Goal: Navigation & Orientation: Find specific page/section

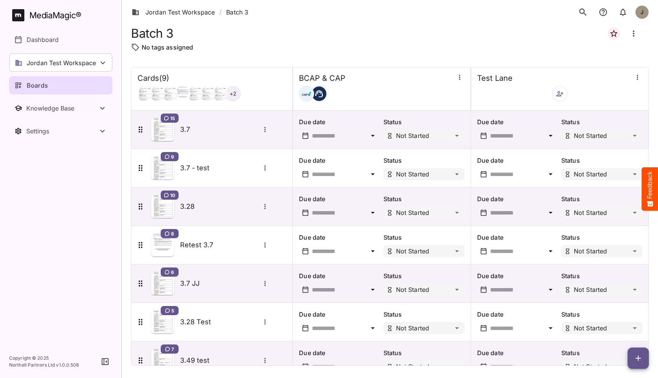
scroll to position [97, 0]
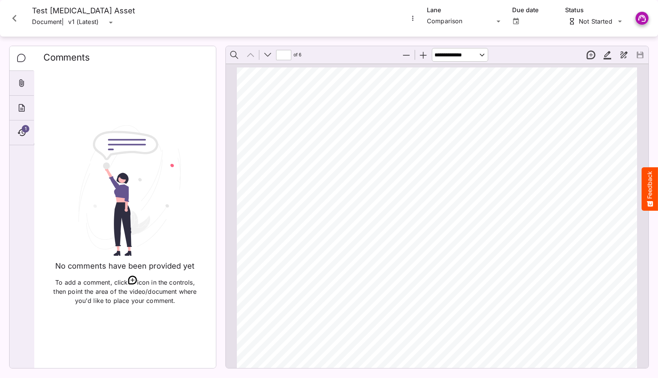
scroll to position [284, 0]
click at [14, 17] on icon "Close card" at bounding box center [14, 18] width 4 height 7
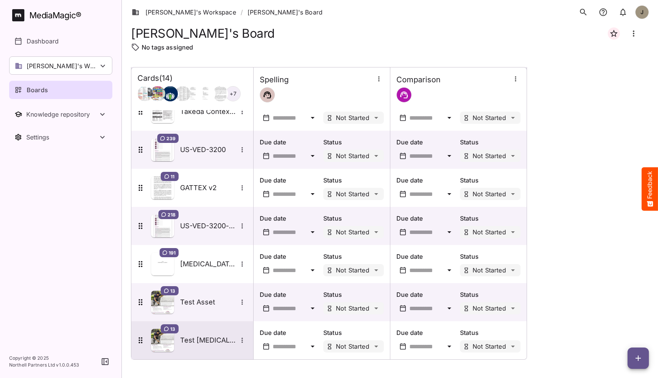
click at [210, 333] on div "13 Test Advate Asset" at bounding box center [191, 340] width 111 height 23
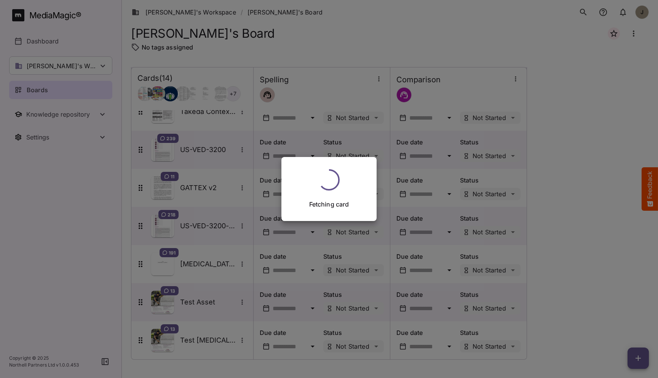
click at [88, 172] on div "Fetching card" at bounding box center [329, 189] width 658 height 378
click at [109, 163] on div "Fetching card" at bounding box center [329, 189] width 658 height 378
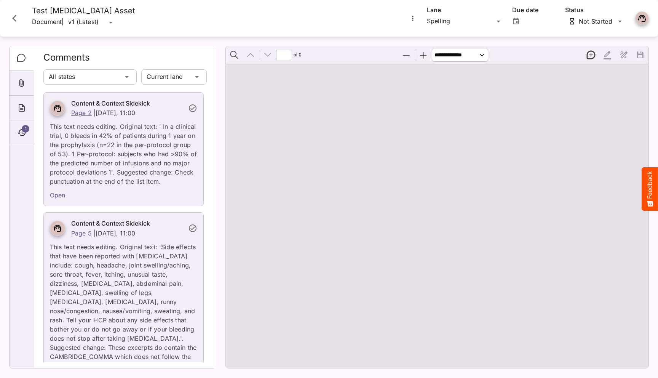
type input "*"
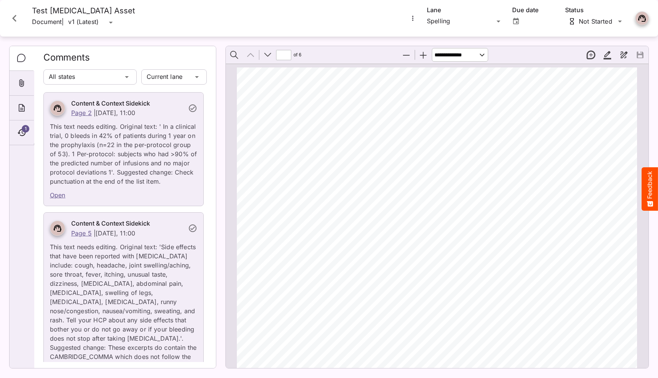
click at [17, 19] on icon "Close card" at bounding box center [15, 18] width 14 height 14
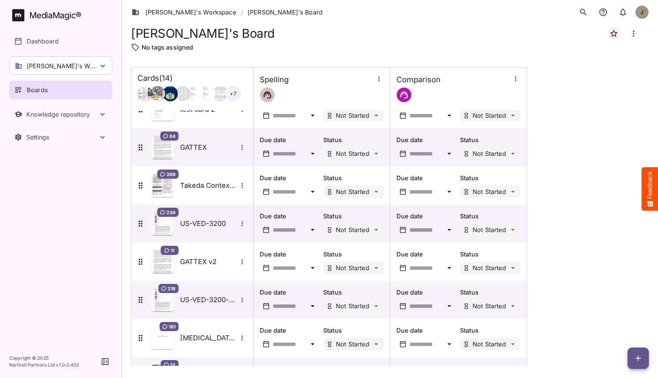
scroll to position [284, 0]
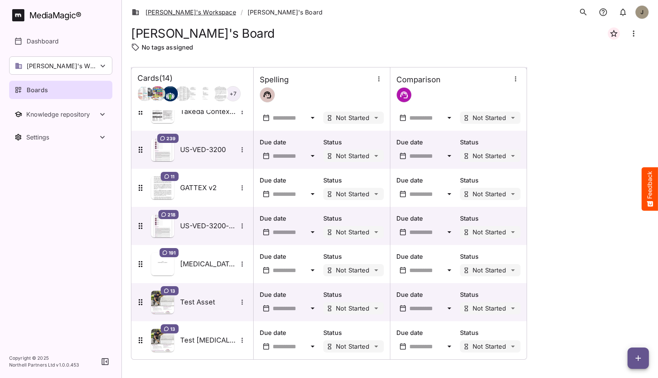
click at [168, 14] on link "Tim's Workspace" at bounding box center [184, 12] width 104 height 9
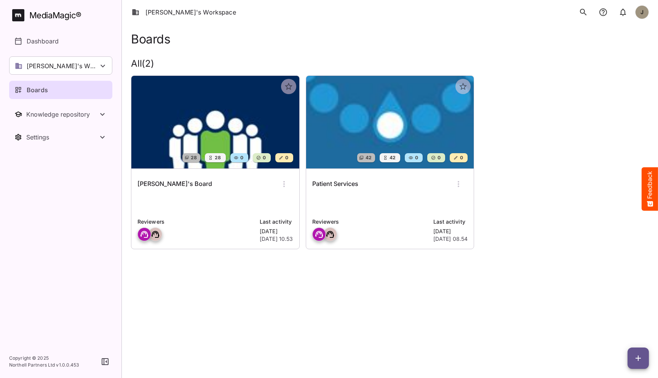
click at [364, 201] on p at bounding box center [390, 203] width 156 height 15
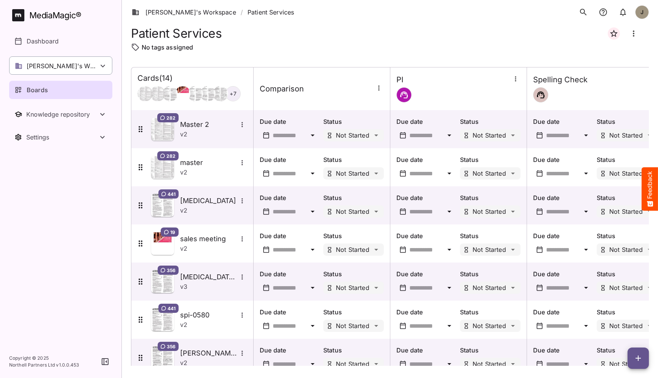
click at [70, 65] on p "Tim's Workspace" at bounding box center [63, 65] width 72 height 9
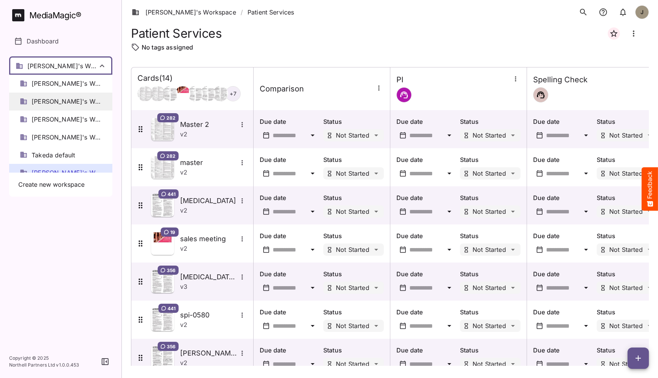
click at [66, 104] on span "Elizabeth's Workspace" at bounding box center [67, 101] width 70 height 9
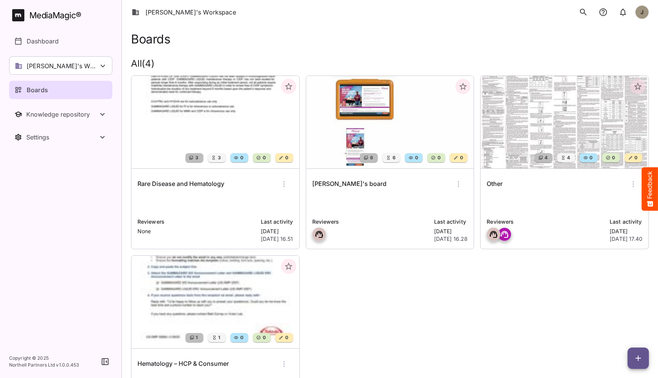
click at [556, 206] on p at bounding box center [565, 203] width 156 height 15
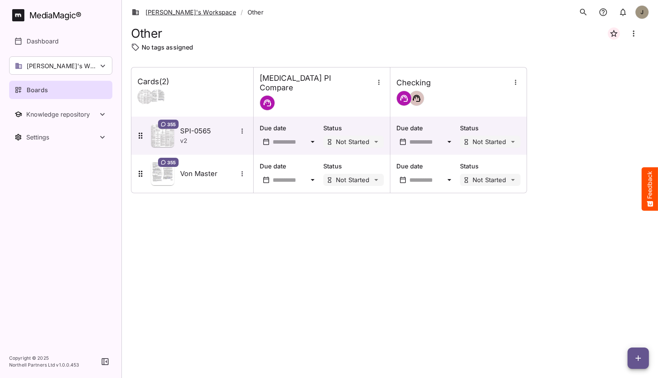
click at [199, 11] on link "Elizabeth's Workspace" at bounding box center [184, 12] width 104 height 9
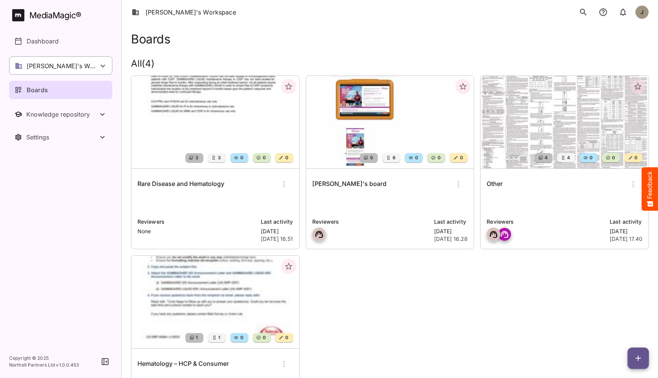
click at [95, 66] on div "Elizabeth's Workspace" at bounding box center [60, 65] width 103 height 18
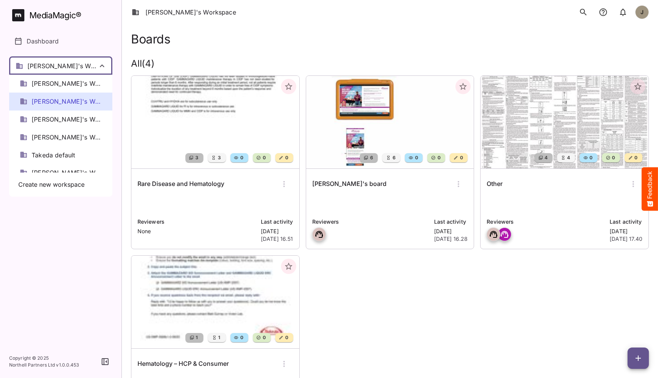
click at [547, 187] on div at bounding box center [329, 189] width 658 height 378
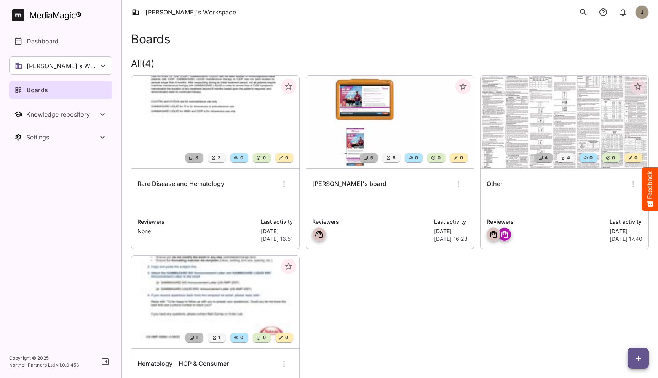
click at [529, 193] on div "Other" at bounding box center [565, 184] width 156 height 18
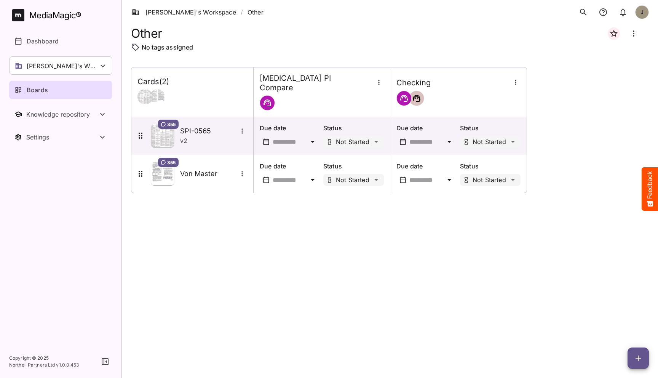
click at [183, 11] on link "Elizabeth's Workspace" at bounding box center [184, 12] width 104 height 9
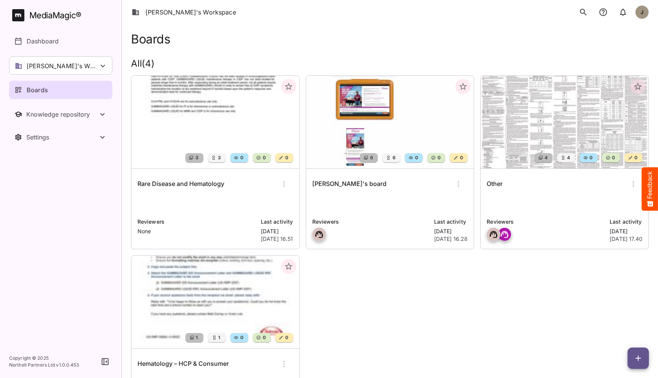
click at [347, 200] on p at bounding box center [390, 203] width 156 height 15
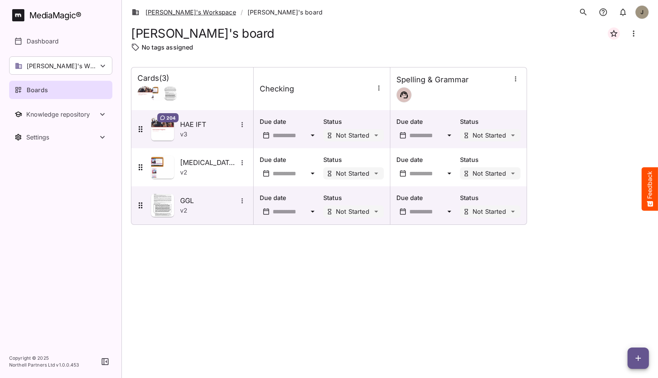
click at [170, 12] on link "Elizabeth's Workspace" at bounding box center [184, 12] width 104 height 9
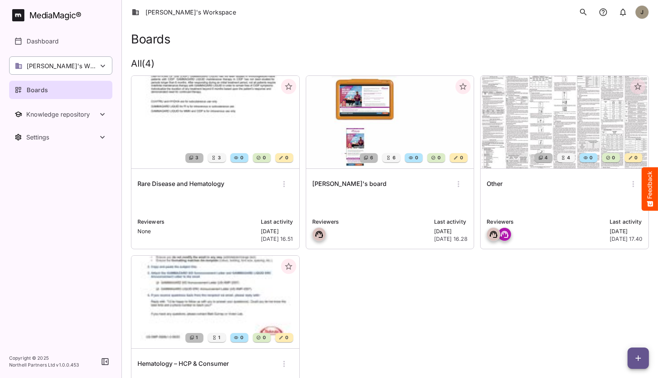
click at [101, 63] on icon at bounding box center [102, 65] width 9 height 9
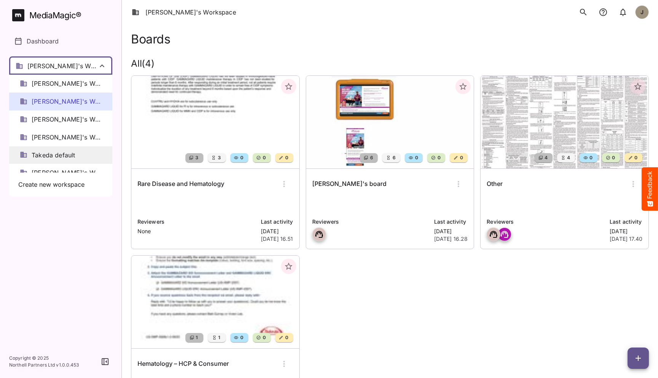
scroll to position [10, 0]
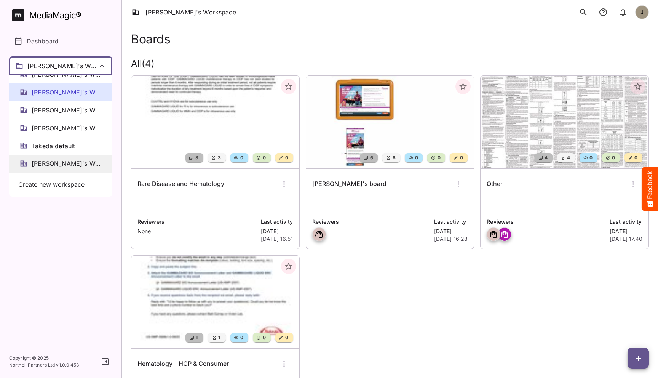
click at [54, 162] on span "Tim's Workspace" at bounding box center [67, 163] width 70 height 9
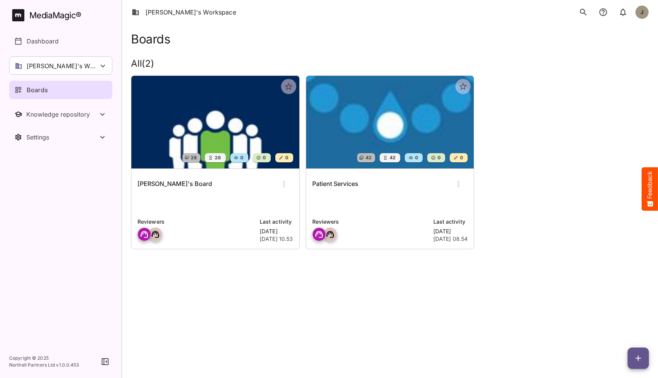
click at [357, 183] on h6 "Patient Services" at bounding box center [335, 184] width 46 height 10
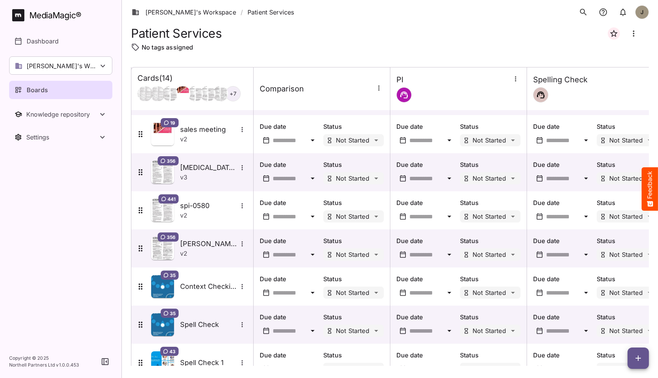
scroll to position [107, 0]
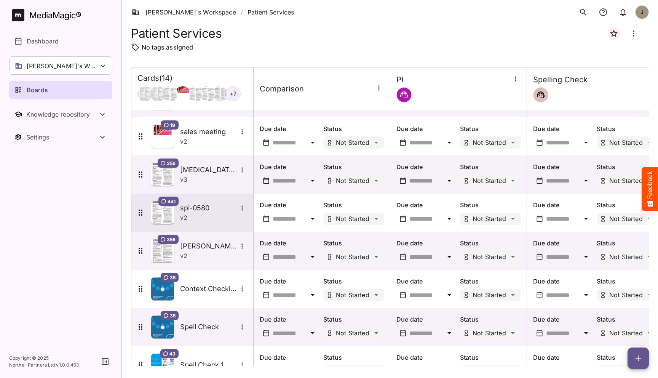
click at [200, 211] on h5 "spi-0580" at bounding box center [208, 207] width 57 height 9
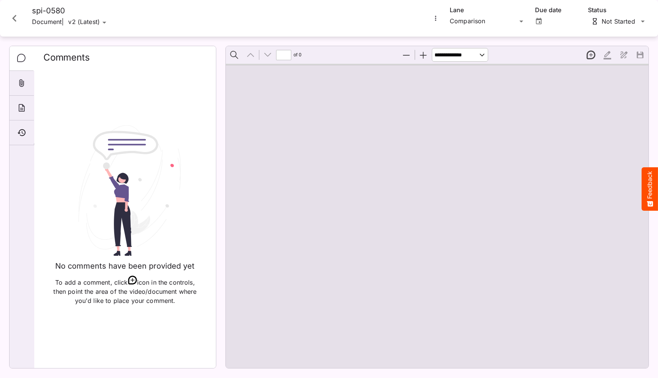
type input "*"
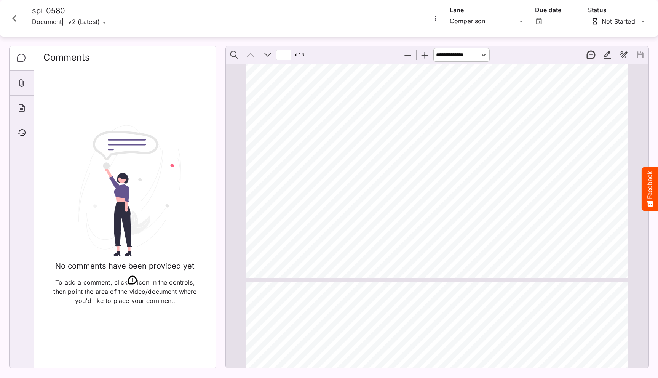
scroll to position [328, 0]
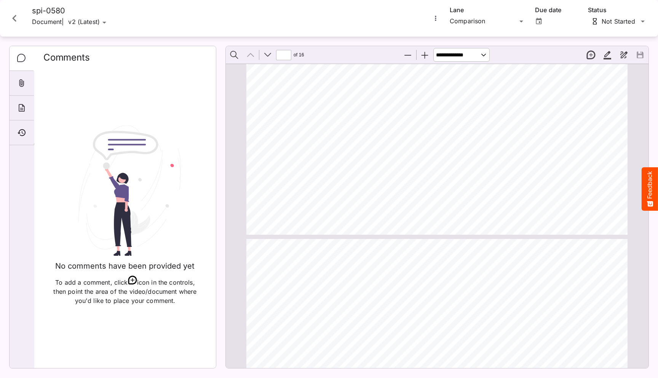
click at [324, 194] on span "factor VIII and adjust the dose to raise VWF:RCo and FVIII:C to adequate" at bounding box center [373, 194] width 196 height 6
click at [17, 19] on icon "Close card" at bounding box center [15, 18] width 14 height 14
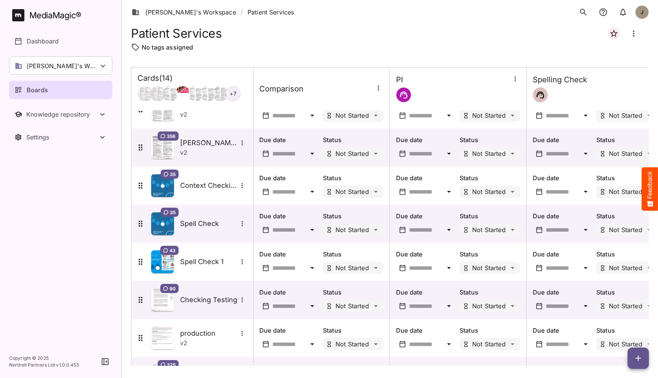
scroll to position [207, 0]
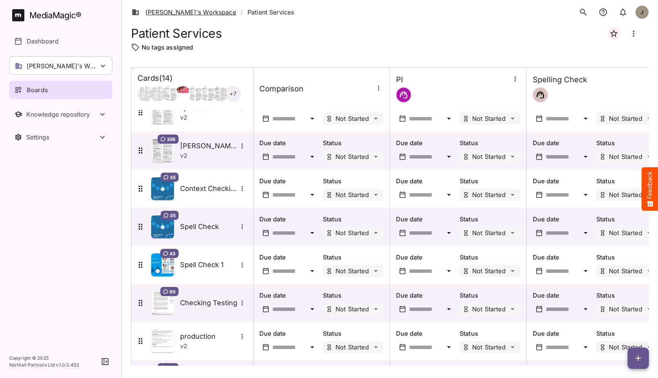
click at [181, 14] on link "Tim's Workspace" at bounding box center [184, 12] width 104 height 9
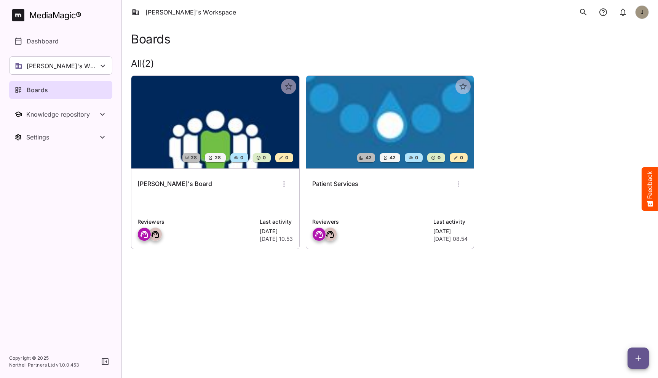
click at [212, 206] on p at bounding box center [215, 203] width 156 height 15
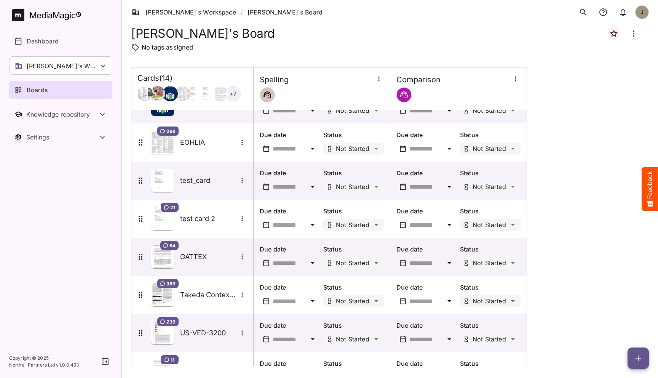
scroll to position [93, 0]
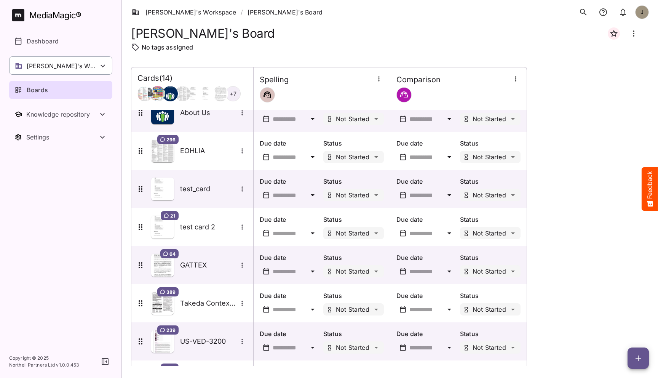
click at [78, 58] on div "Tim's Workspace" at bounding box center [60, 65] width 103 height 18
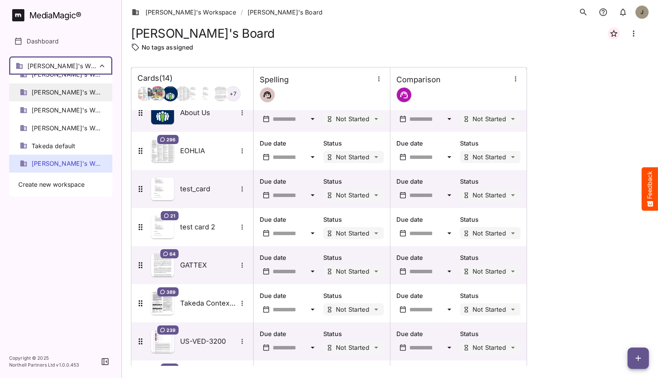
click at [72, 95] on div "Elizabeth's Workspace" at bounding box center [60, 92] width 103 height 18
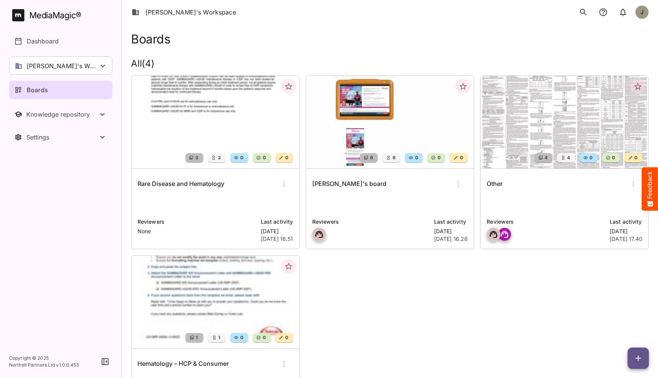
click at [524, 209] on p at bounding box center [565, 203] width 156 height 15
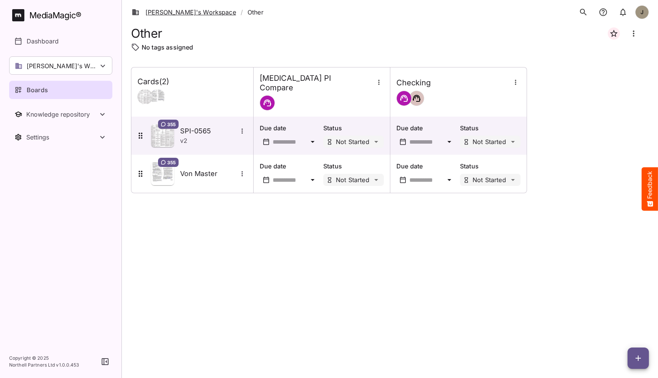
click at [204, 10] on link "Elizabeth's Workspace" at bounding box center [184, 12] width 104 height 9
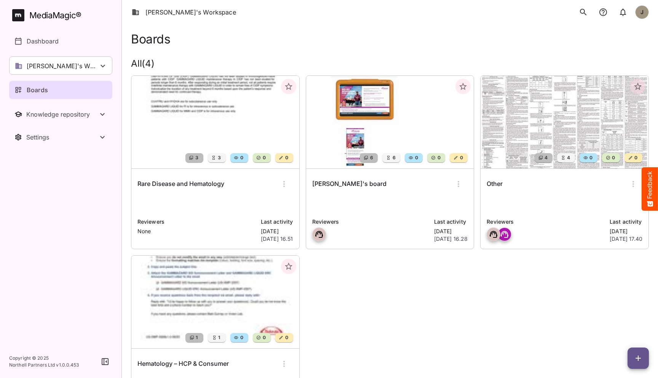
click at [361, 201] on p at bounding box center [390, 203] width 156 height 15
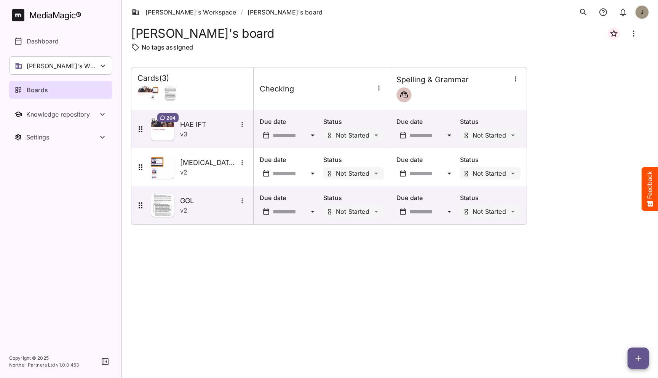
click at [173, 12] on link "Elizabeth's Workspace" at bounding box center [184, 12] width 104 height 9
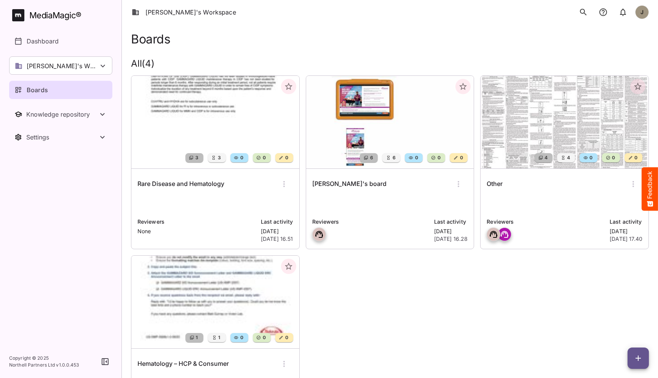
click at [223, 201] on p at bounding box center [215, 203] width 156 height 15
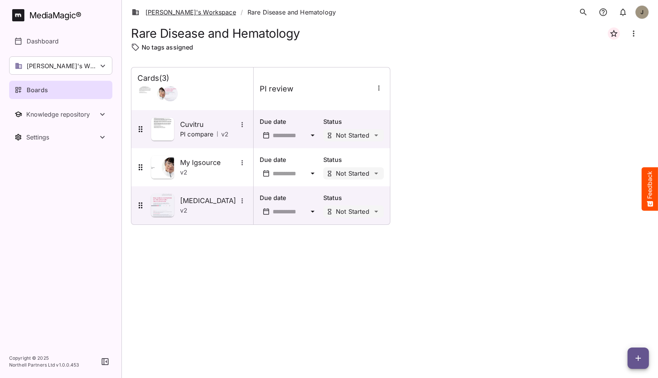
click at [187, 13] on link "Elizabeth's Workspace" at bounding box center [184, 12] width 104 height 9
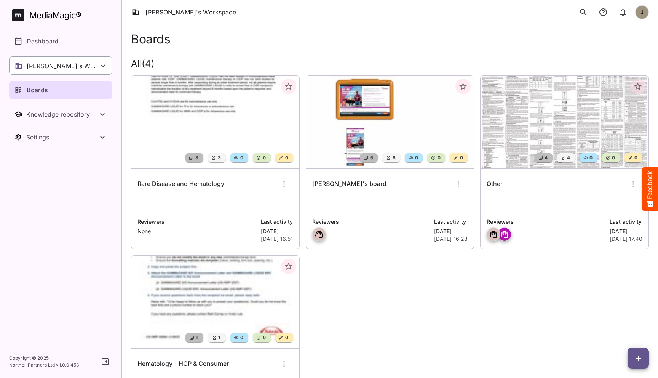
click at [81, 69] on p "Elizabeth's Workspace" at bounding box center [63, 65] width 72 height 9
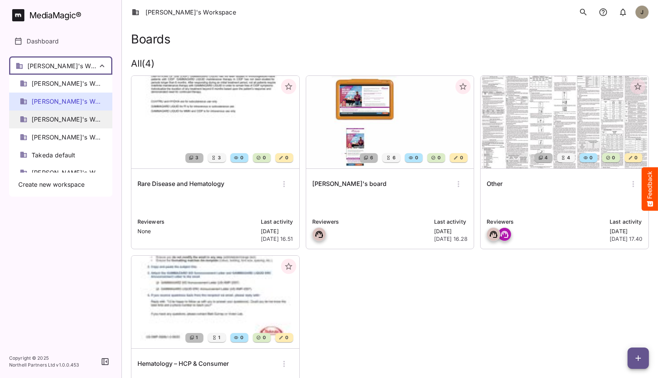
scroll to position [1, 0]
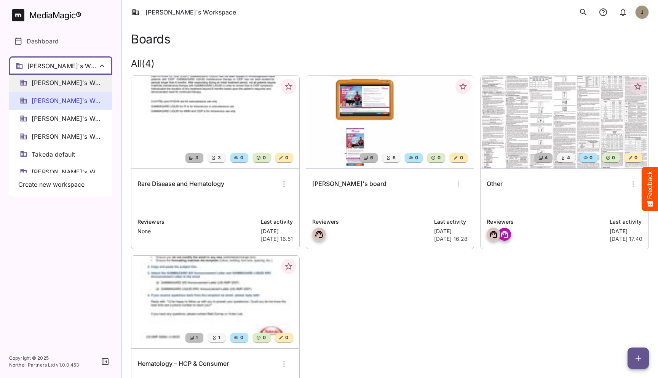
click at [66, 77] on div "Camille's Workspace" at bounding box center [60, 83] width 103 height 18
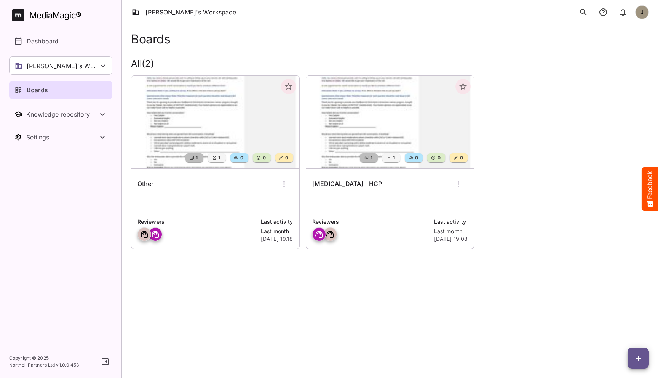
click at [284, 195] on div "Other Reviewers Last activity Last month 10th Sept 2025, 19.18" at bounding box center [215, 209] width 168 height 80
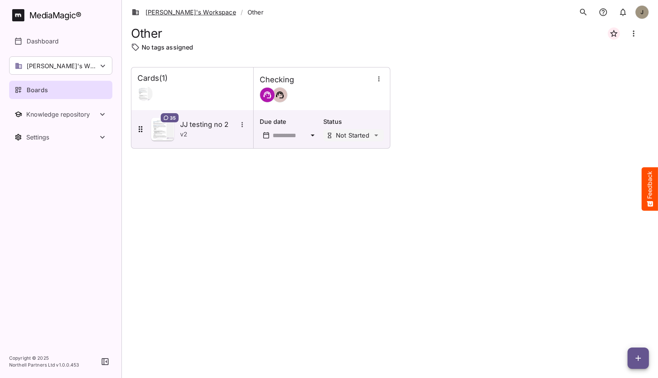
click at [173, 11] on link "Camille's Workspace" at bounding box center [184, 12] width 104 height 9
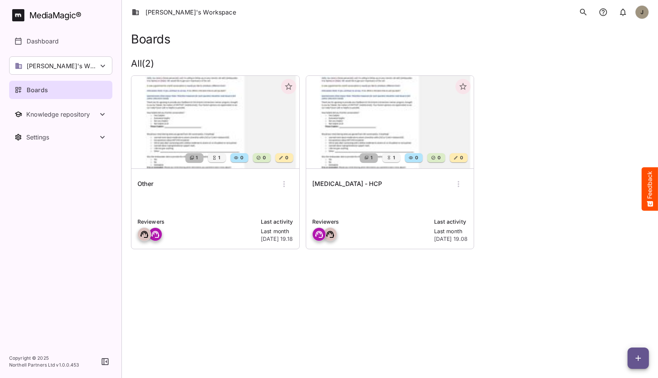
click at [387, 192] on div "Entyvio - HCP" at bounding box center [390, 184] width 156 height 18
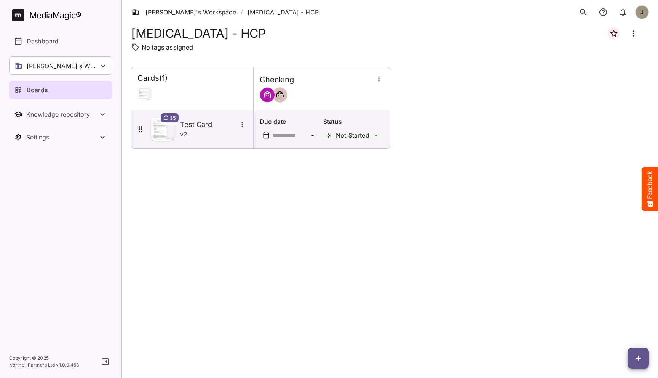
click at [193, 13] on link "Camille's Workspace" at bounding box center [184, 12] width 104 height 9
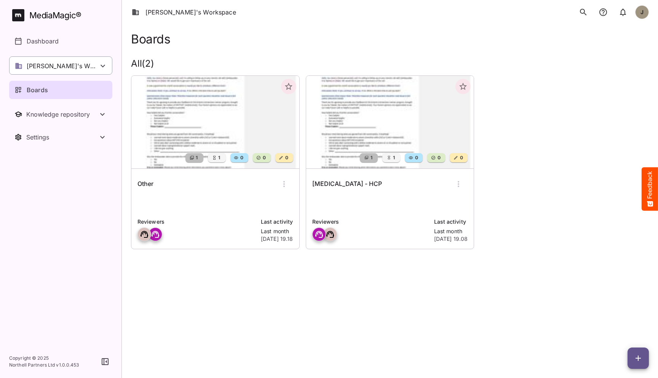
click at [86, 59] on div "Camille's Workspace" at bounding box center [60, 65] width 103 height 18
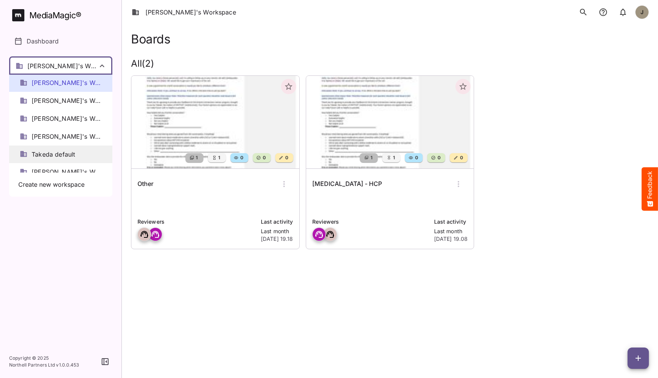
scroll to position [10, 0]
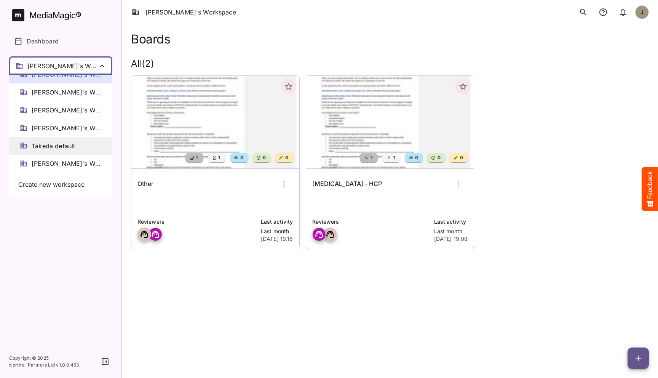
click at [66, 145] on span "Takeda default" at bounding box center [53, 146] width 43 height 9
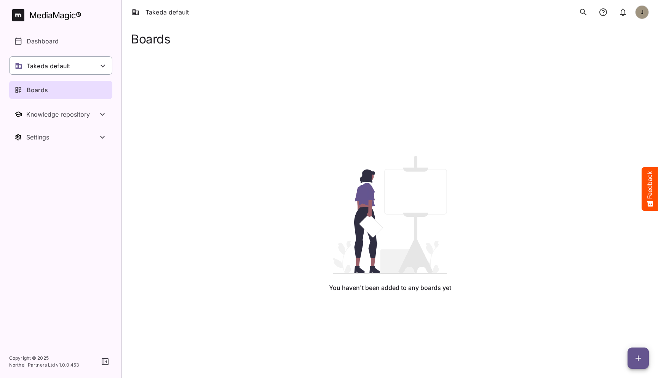
click at [68, 66] on p "Takeda default" at bounding box center [48, 65] width 43 height 9
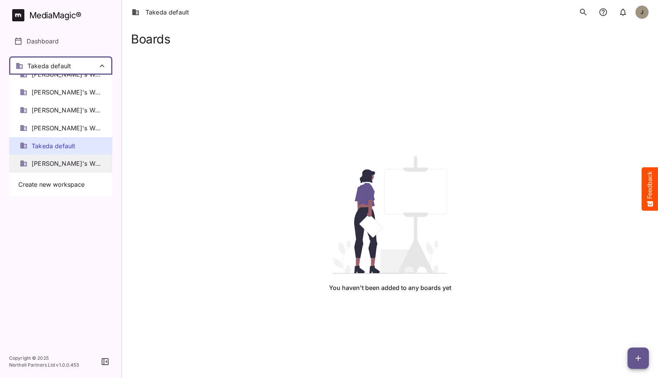
click at [53, 159] on span "Tim's Workspace" at bounding box center [67, 163] width 70 height 9
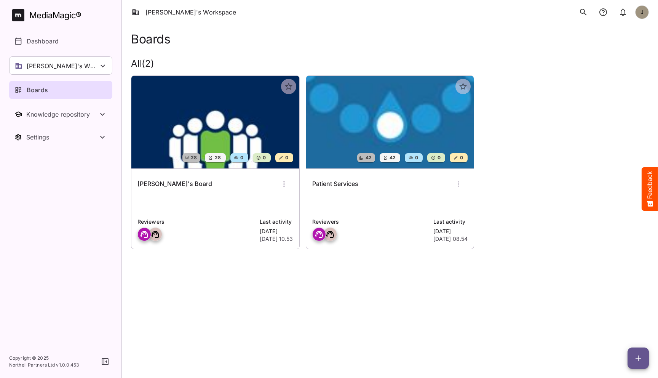
click at [353, 197] on p at bounding box center [390, 203] width 156 height 15
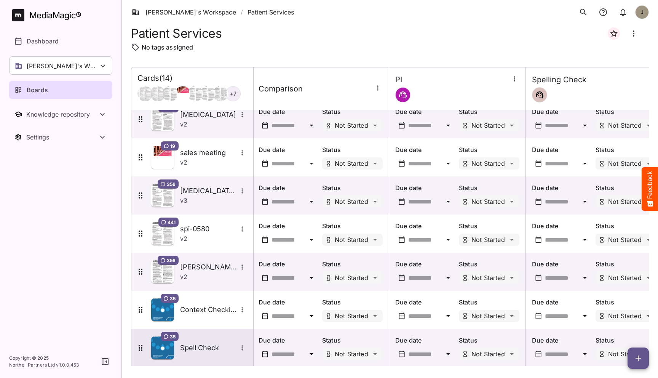
scroll to position [84, 1]
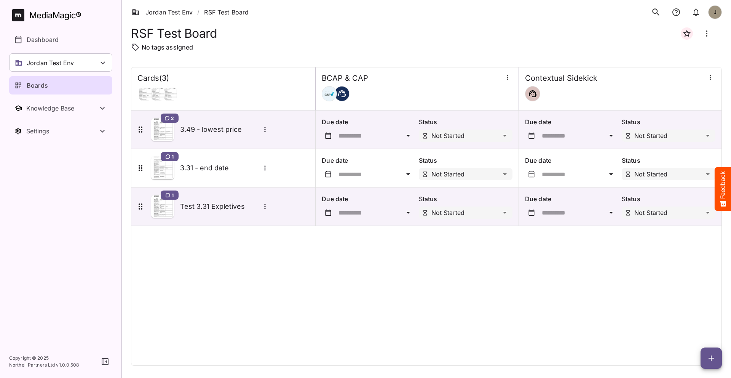
click at [498, 240] on div "Cards ( 3 ) BCAP & CAP Contextual Sidekick 2 3.49 - lowest price Due date Statu…" at bounding box center [426, 216] width 591 height 298
